Goal: Information Seeking & Learning: Learn about a topic

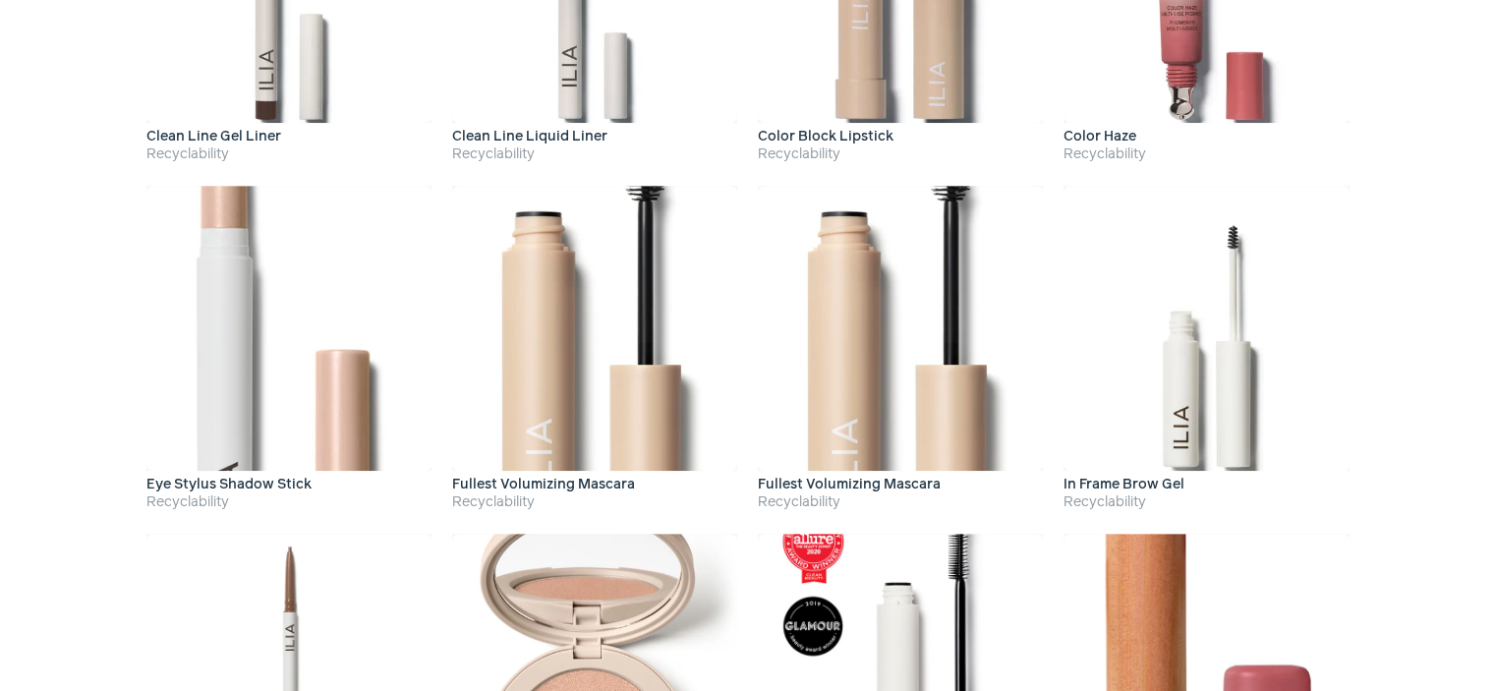
click at [1176, 165] on h4 "Recyclability" at bounding box center [1205, 154] width 285 height 21
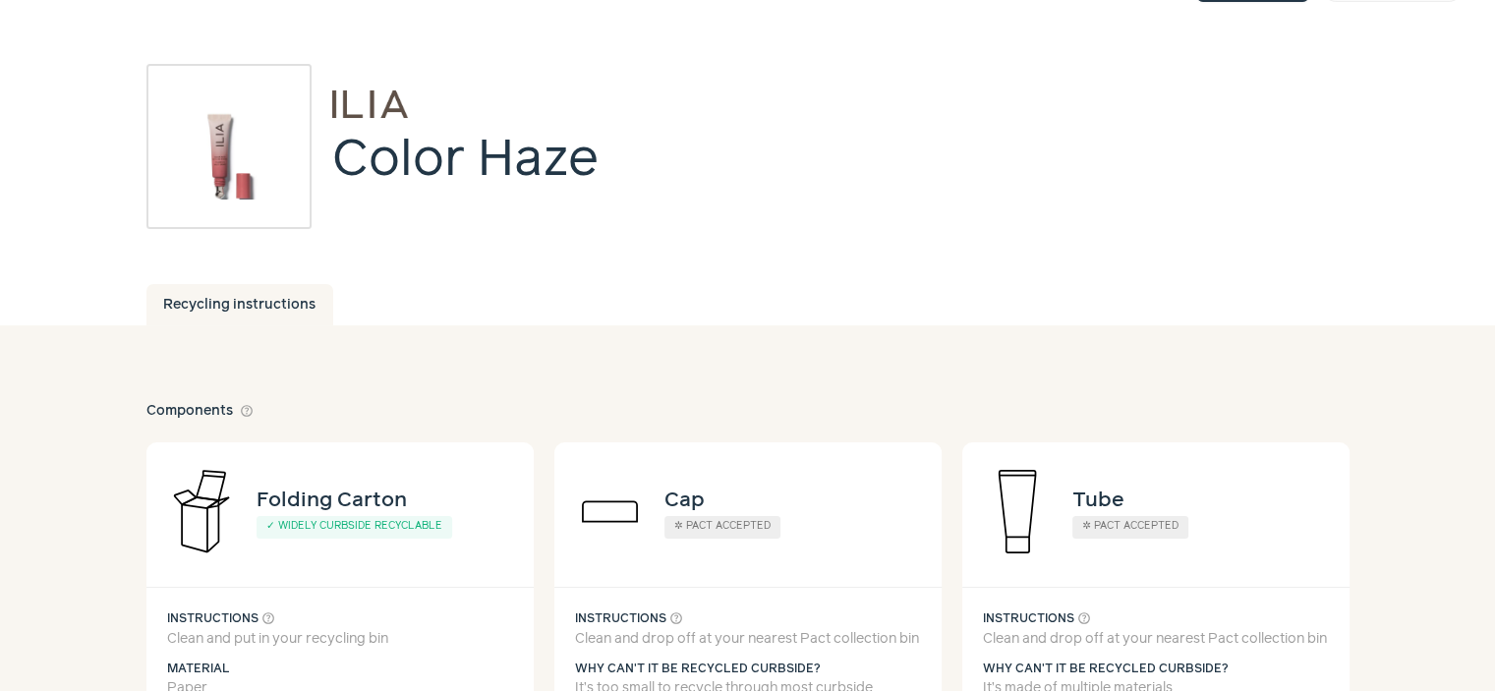
scroll to position [195, 0]
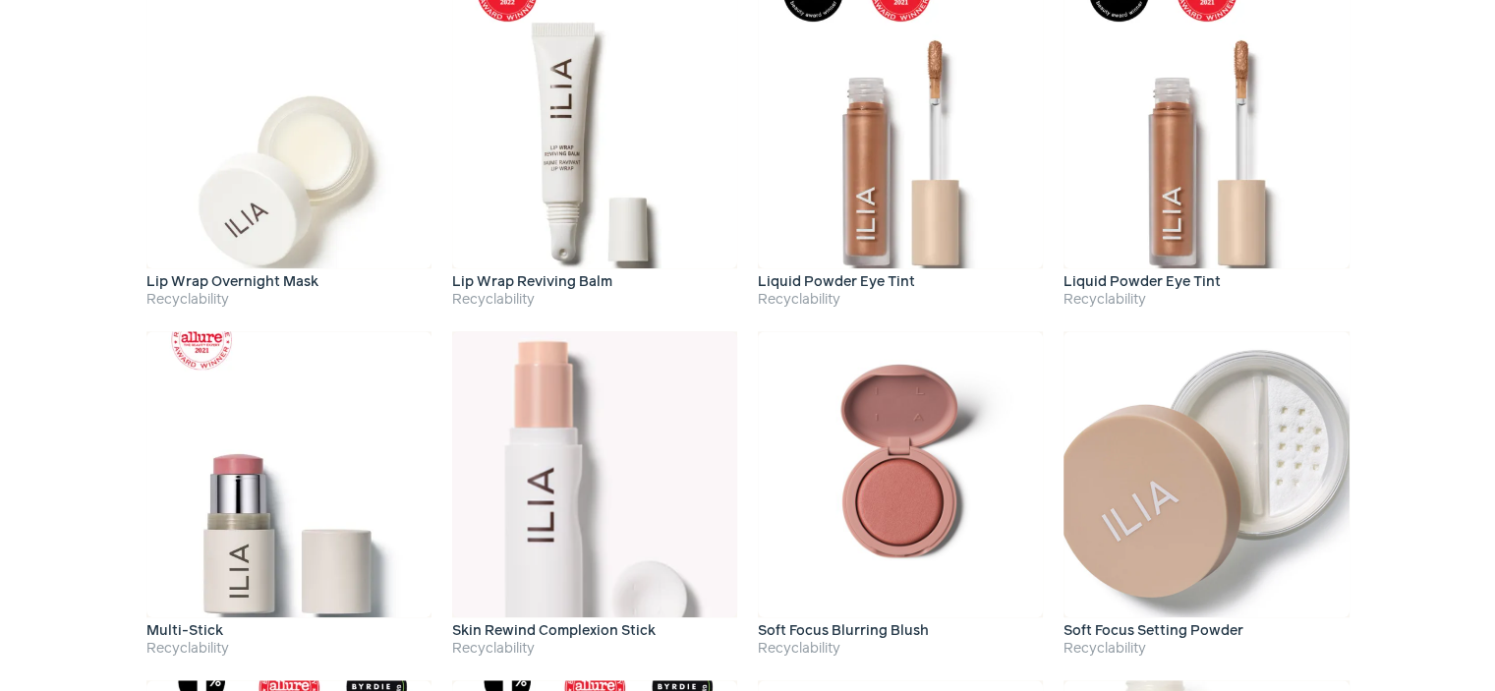
scroll to position [1821, 0]
